Goal: Information Seeking & Learning: Learn about a topic

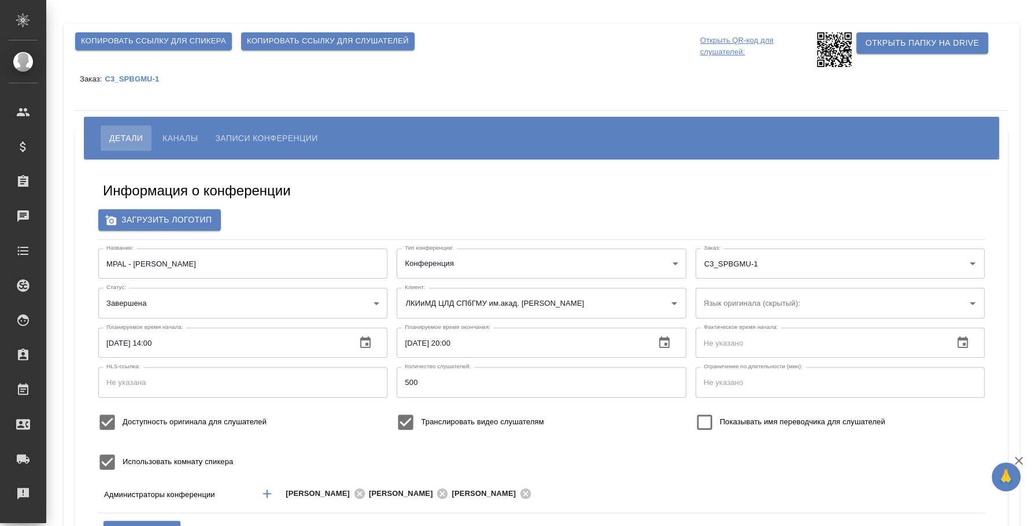
click at [189, 135] on span "Каналы" at bounding box center [179, 138] width 35 height 14
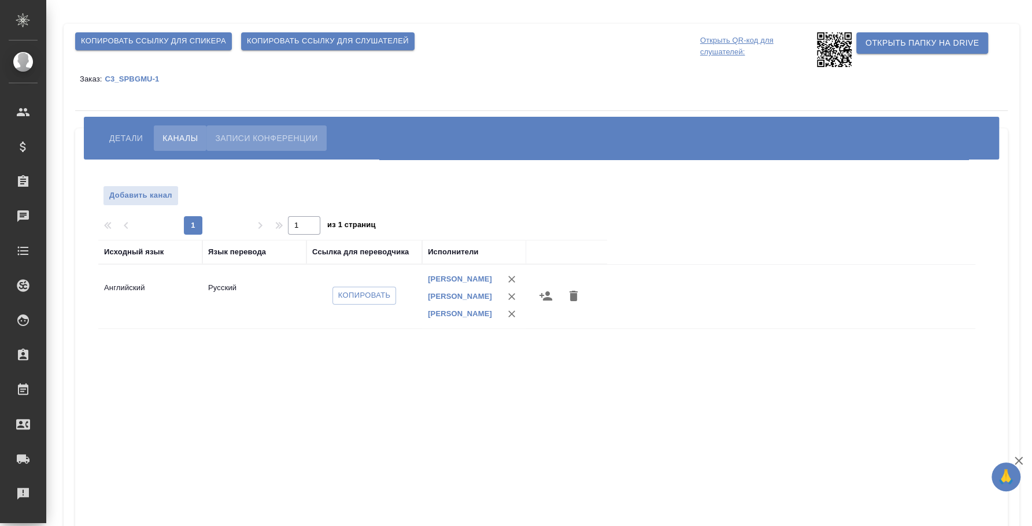
click at [256, 131] on span "Записи конференции" at bounding box center [266, 138] width 102 height 14
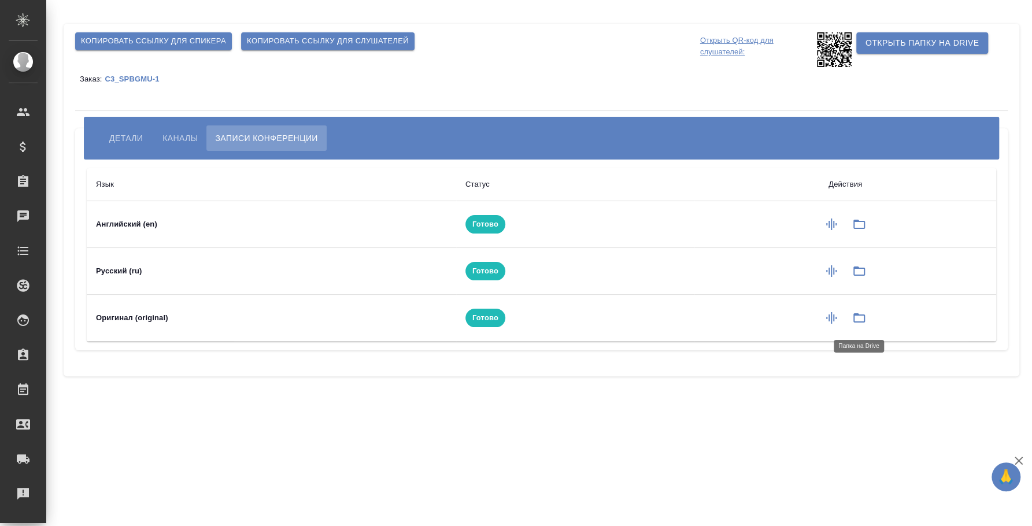
click at [864, 316] on icon "button" at bounding box center [859, 317] width 12 height 9
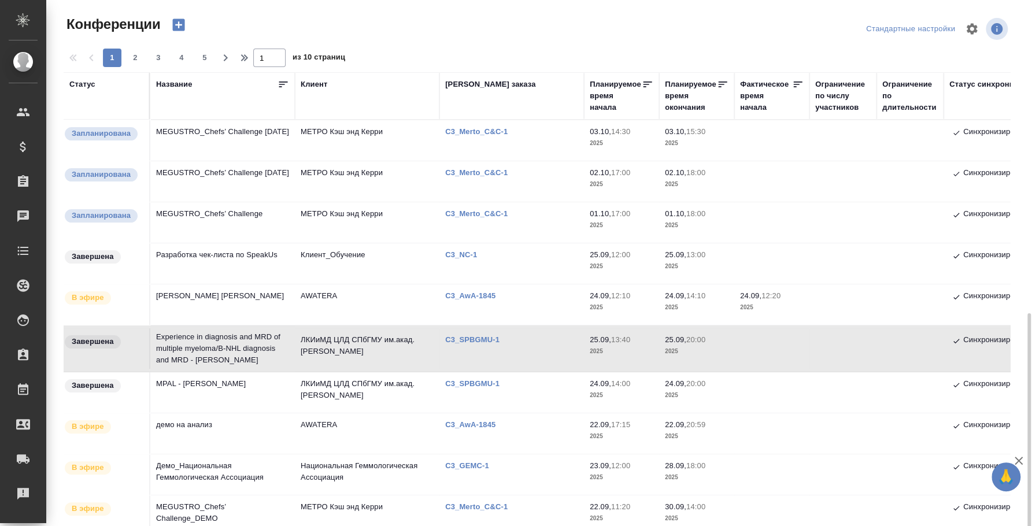
scroll to position [216, 0]
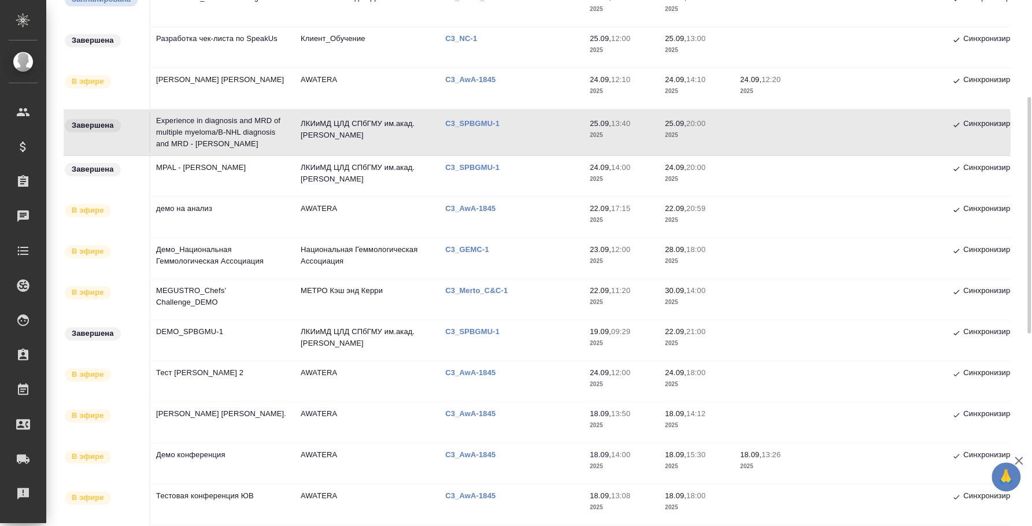
click at [214, 169] on td "MPAL - [PERSON_NAME]" at bounding box center [222, 176] width 145 height 40
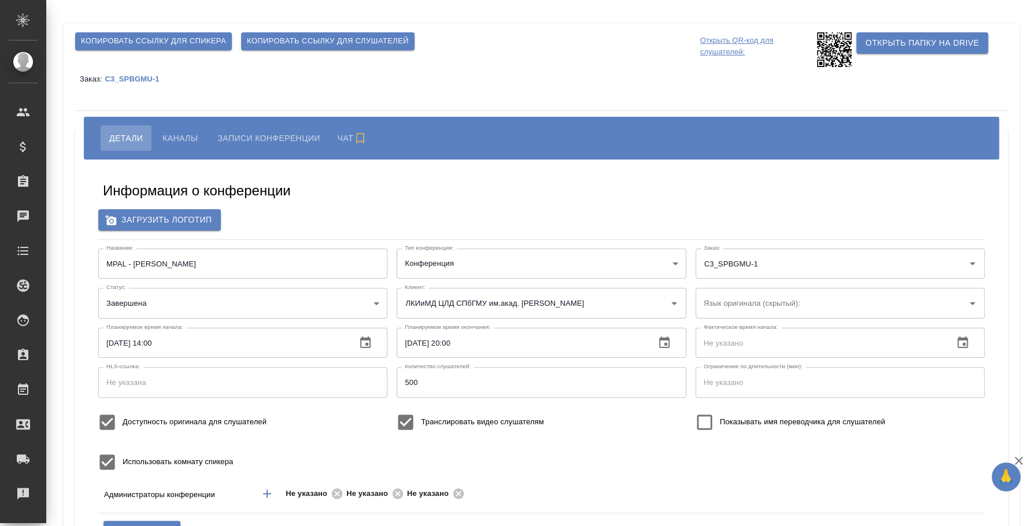
type input "400"
drag, startPoint x: 232, startPoint y: 264, endPoint x: 76, endPoint y: 237, distance: 158.5
click at [76, 237] on div "Информация о конференции Загрузить логотип Название: MPAL - [PERSON_NAME] Назва…" at bounding box center [541, 435] width 933 height 550
